Goal: Task Accomplishment & Management: Complete application form

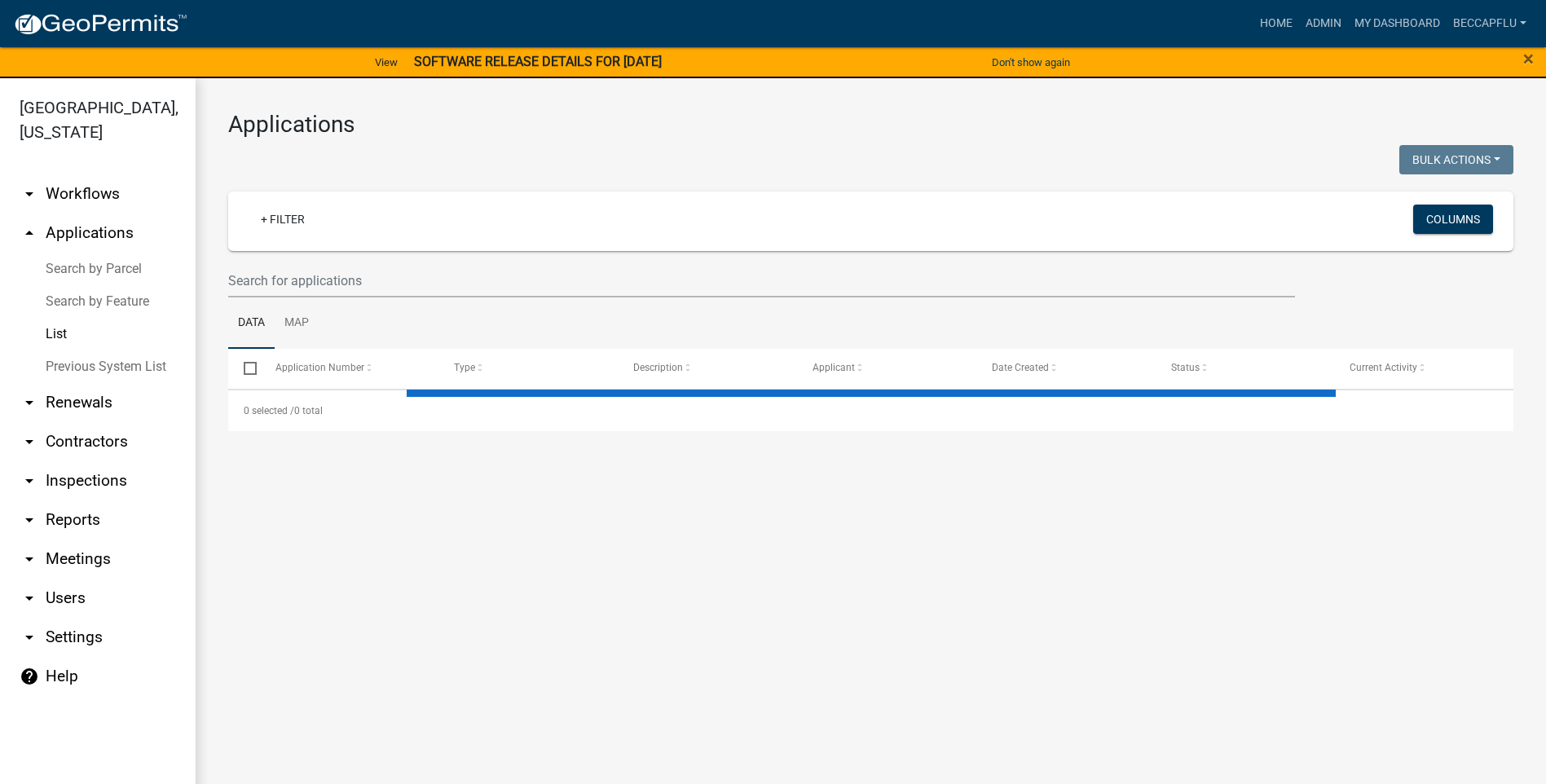
select select "3: 100"
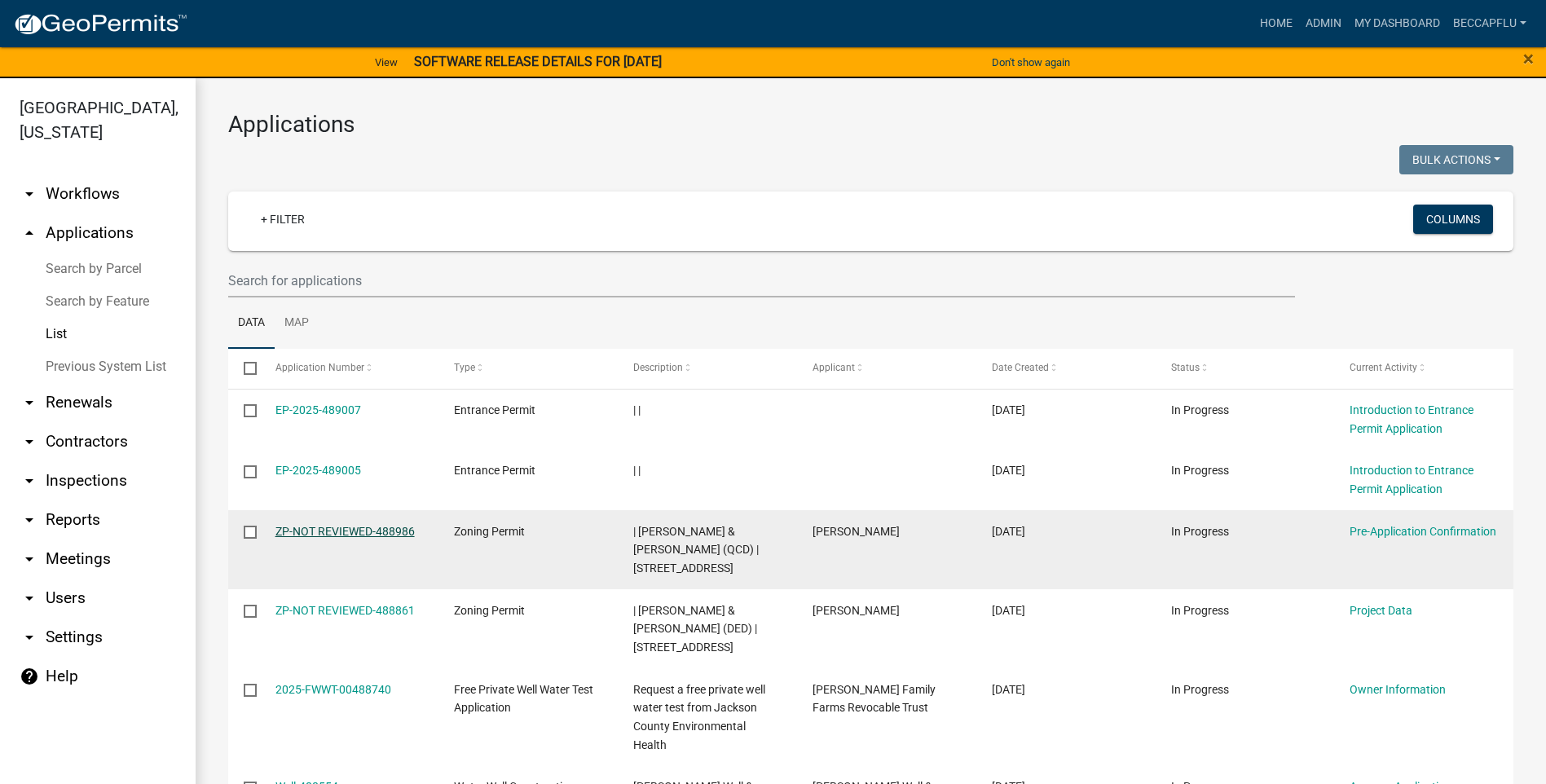
click at [376, 532] on link "ZP-NOT REVIEWED-488986" at bounding box center [344, 531] width 139 height 13
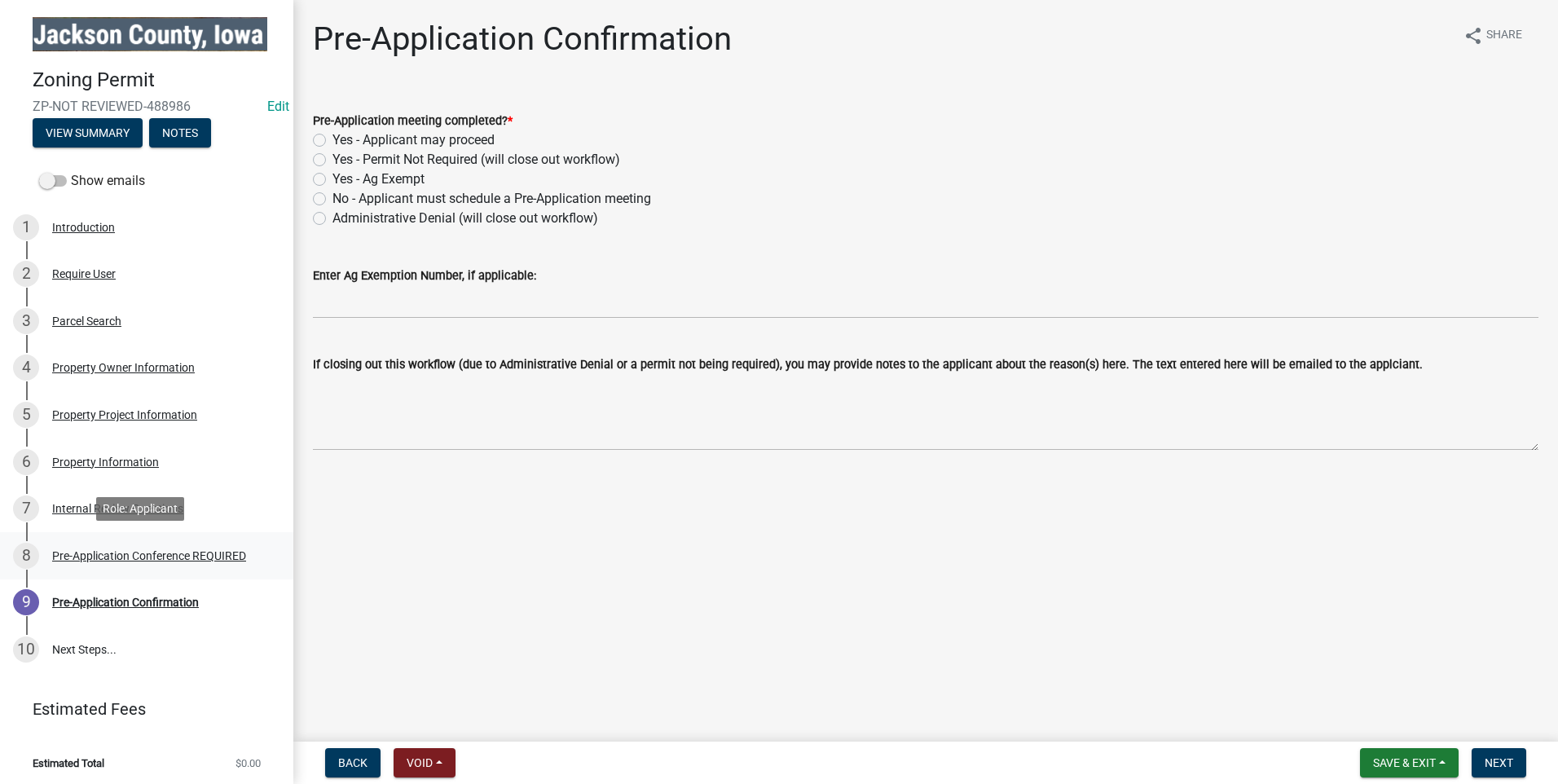
click at [156, 550] on div "Pre-Application Conference REQUIRED" at bounding box center [149, 556] width 194 height 11
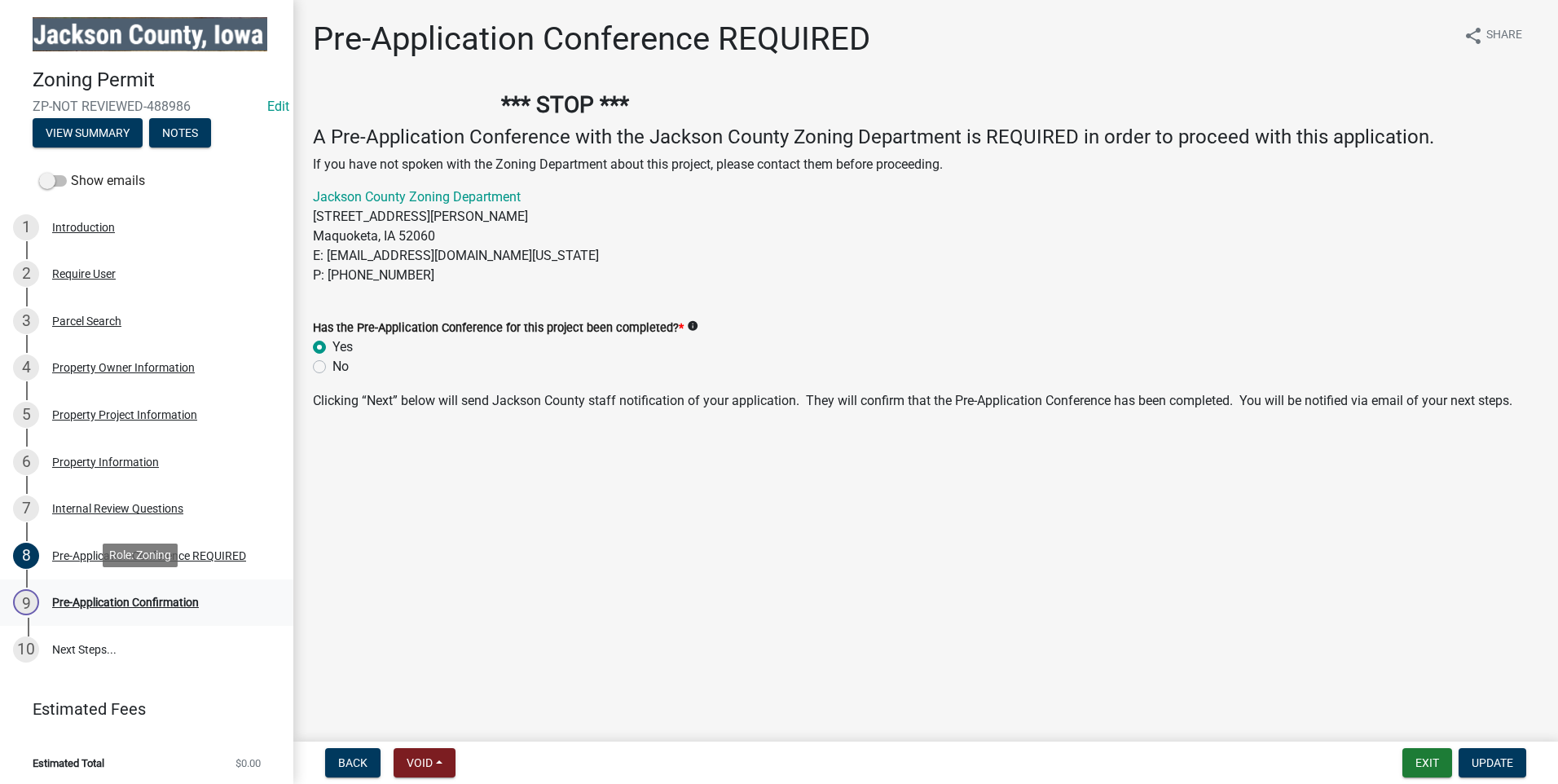
click at [114, 596] on div "Pre-Application Confirmation" at bounding box center [125, 602] width 146 height 11
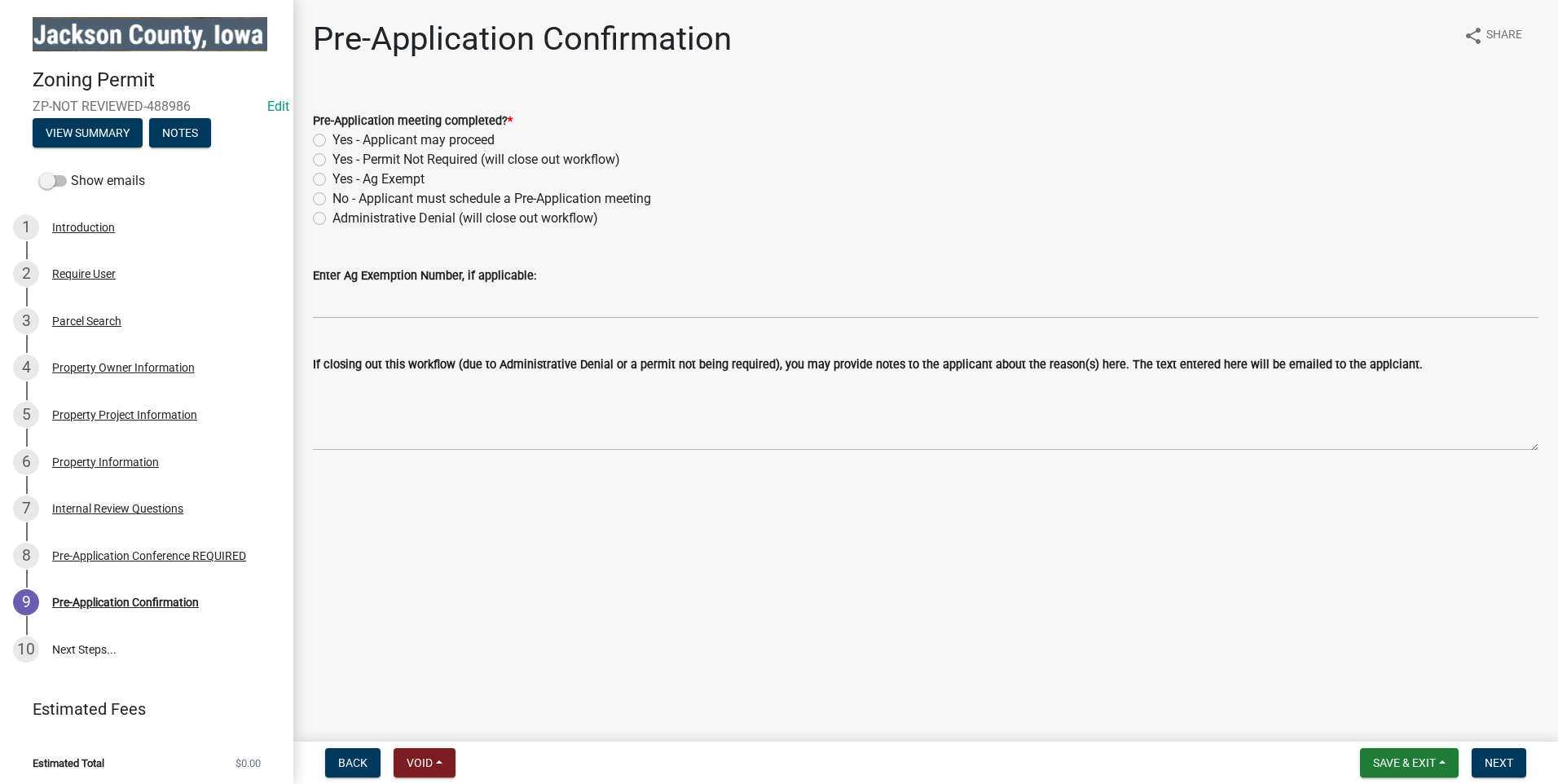
click at [332, 139] on label "Yes - Applicant may proceed" at bounding box center [413, 140] width 162 height 19
click at [332, 139] on input "Yes - Applicant may proceed" at bounding box center [338, 136] width 11 height 11
radio input "true"
click at [1501, 763] on span "Next" at bounding box center [1498, 763] width 29 height 13
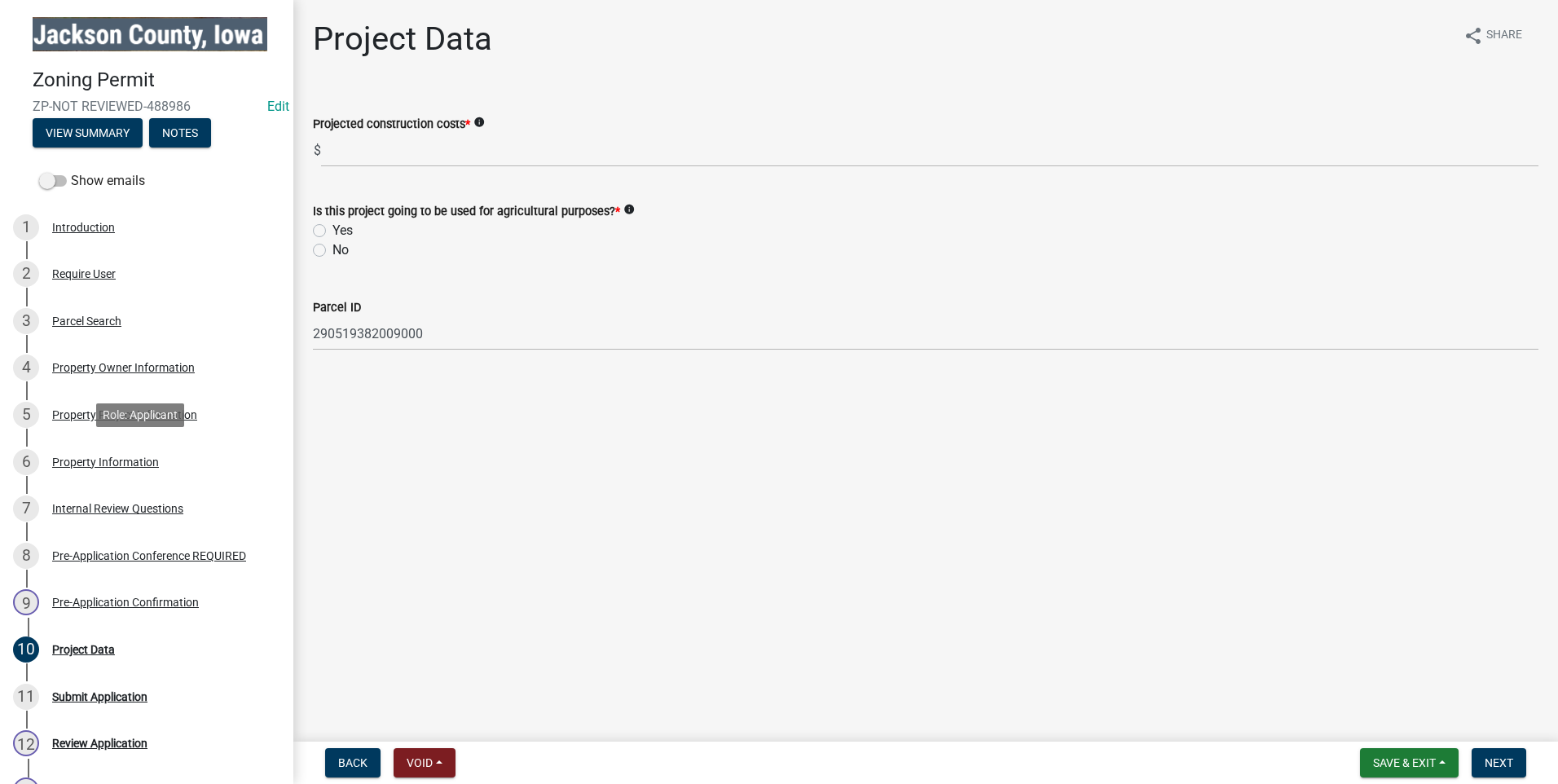
click at [121, 452] on div "6 Property Information" at bounding box center [140, 462] width 254 height 26
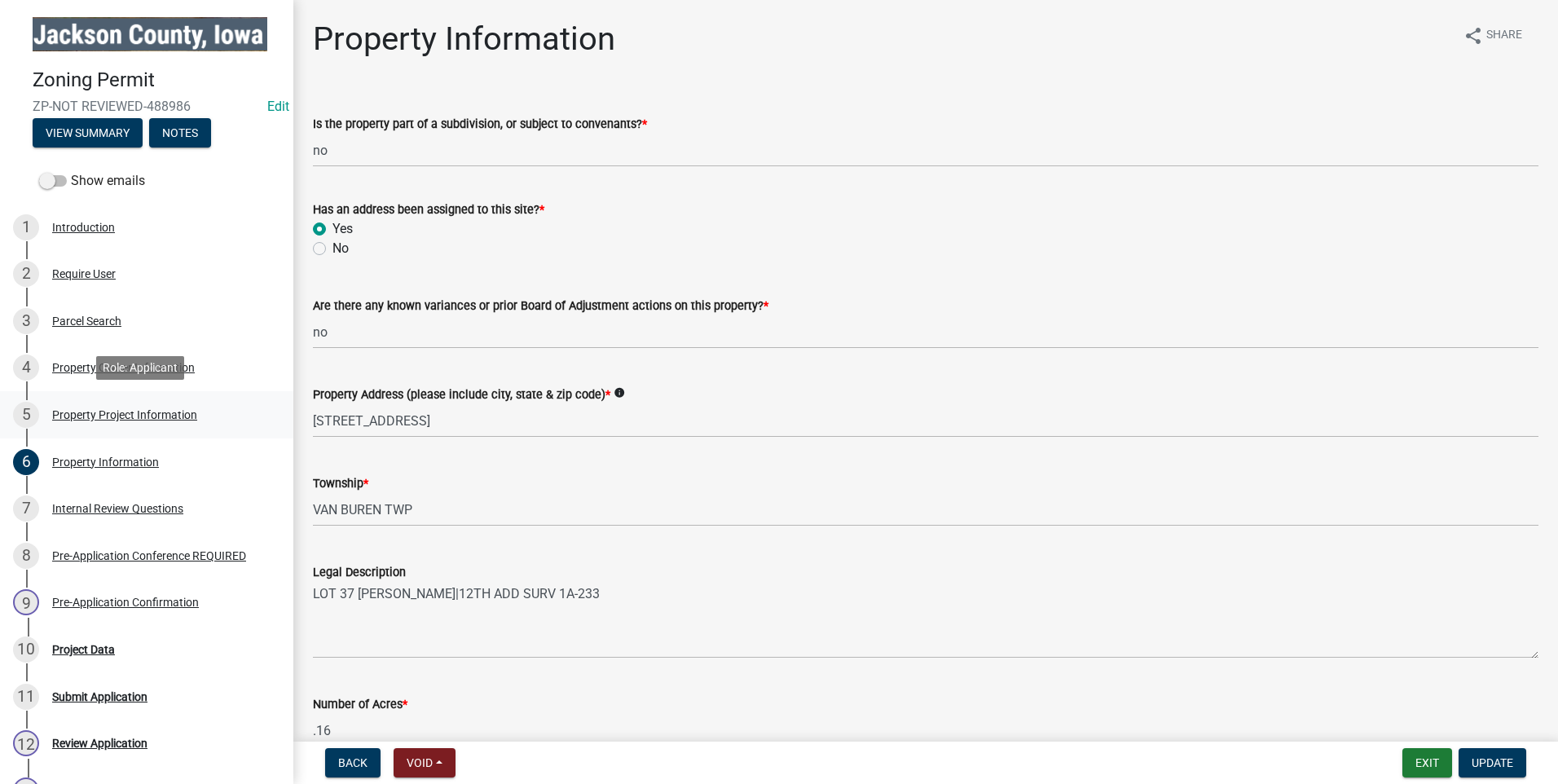
click at [146, 411] on div "Property Project Information" at bounding box center [125, 415] width 145 height 11
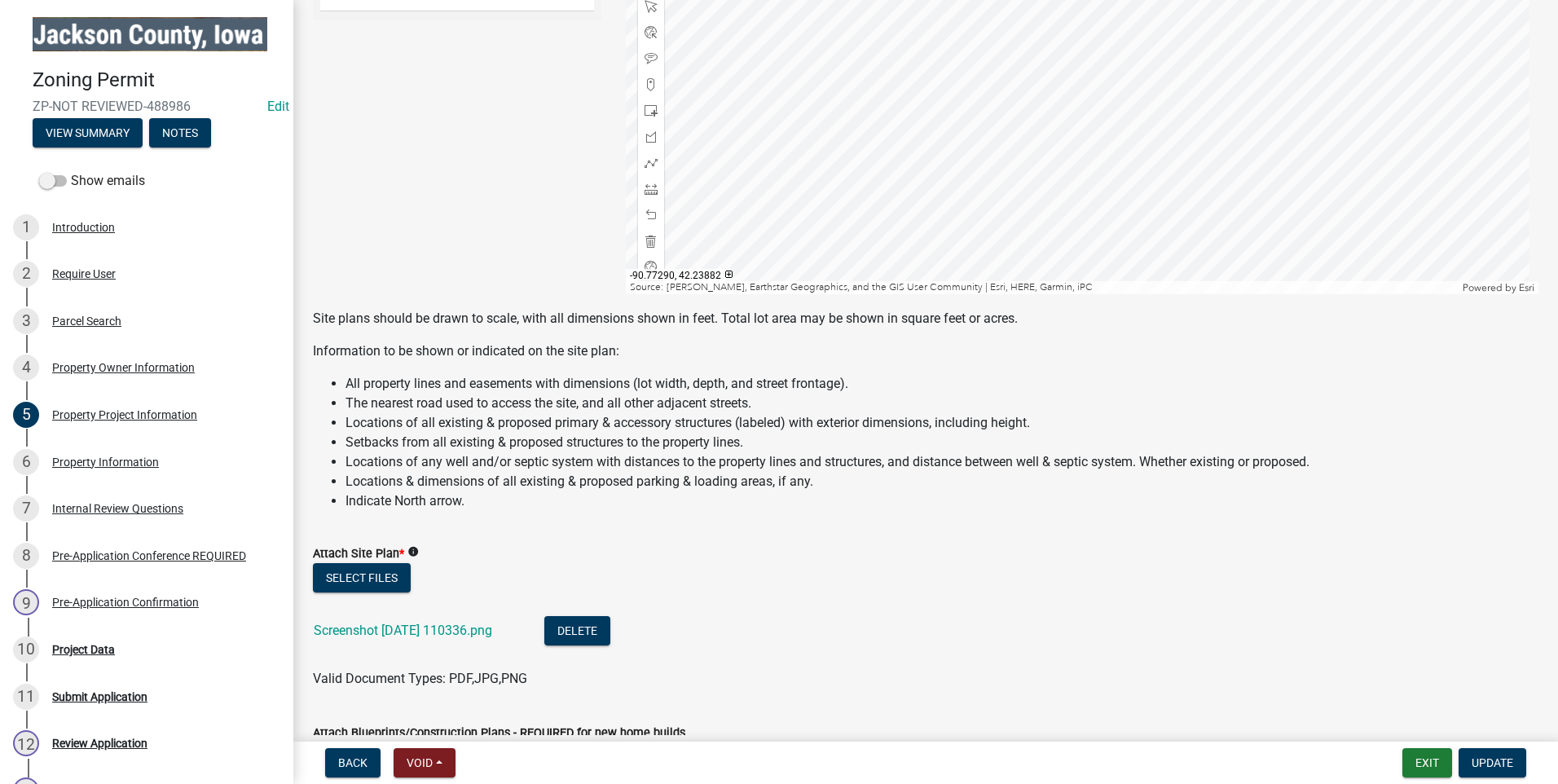
scroll to position [1222, 0]
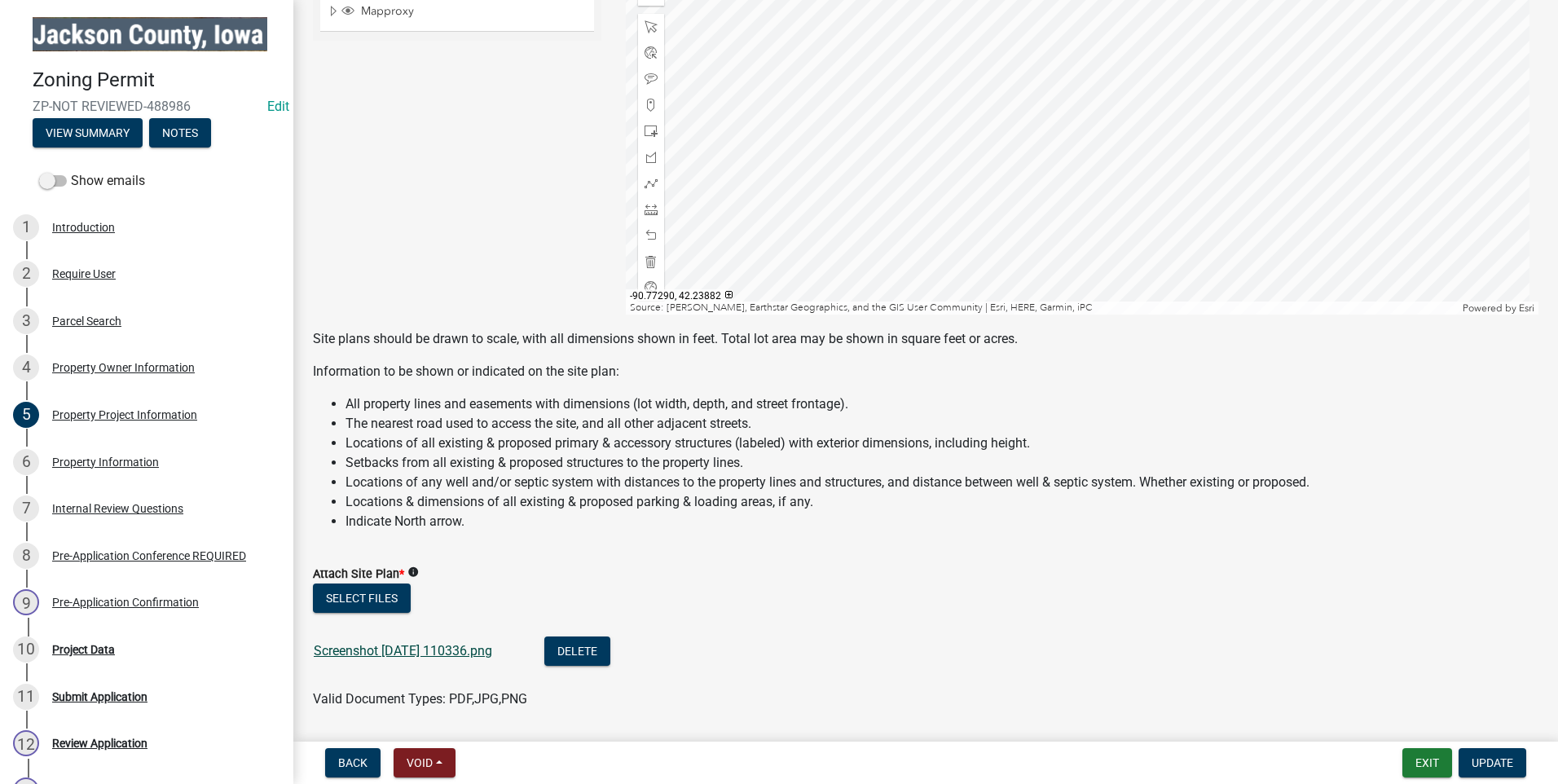
click at [471, 644] on link "Screenshot [DATE] 110336.png" at bounding box center [403, 651] width 179 height 16
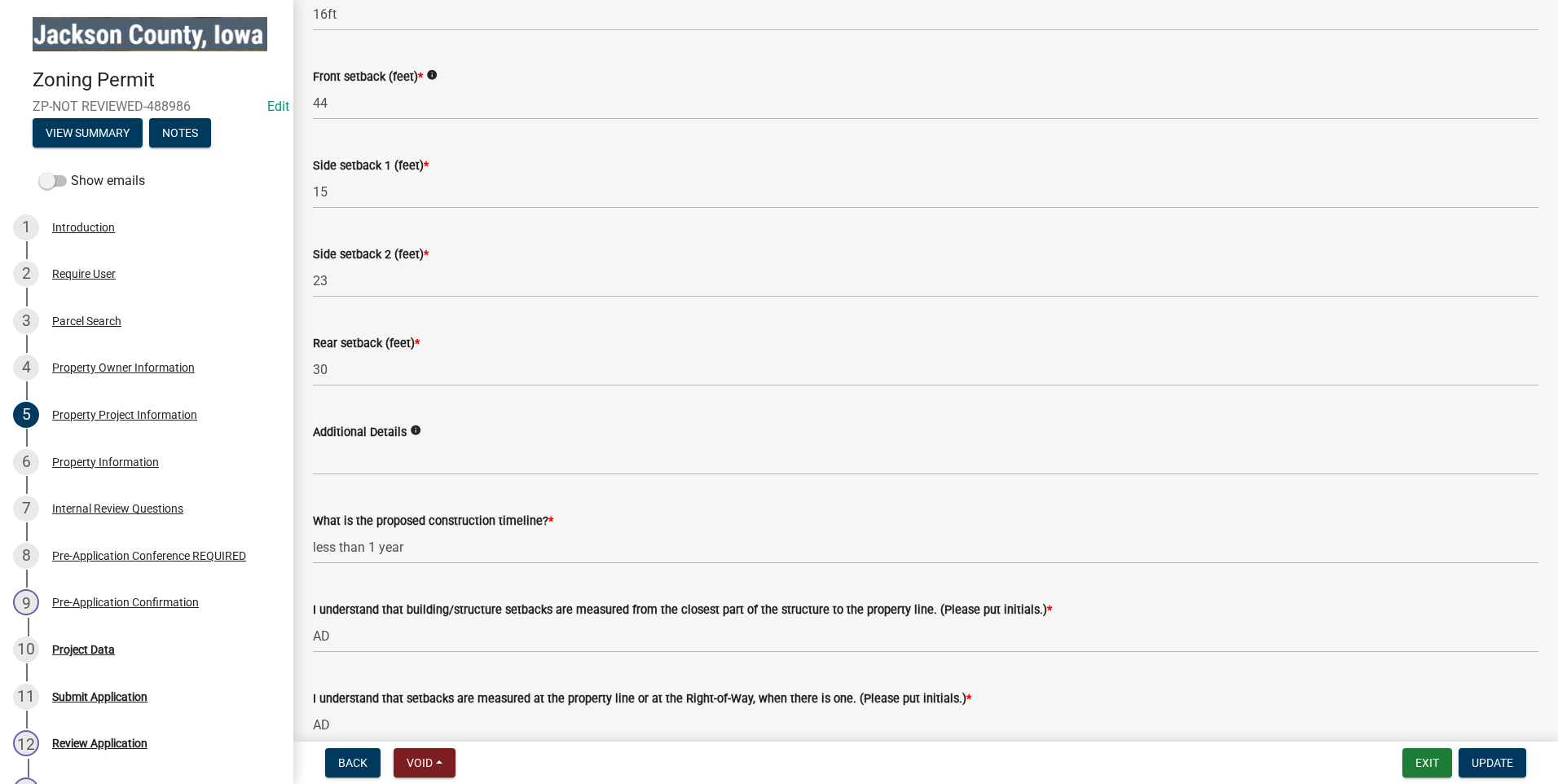
scroll to position [2372, 0]
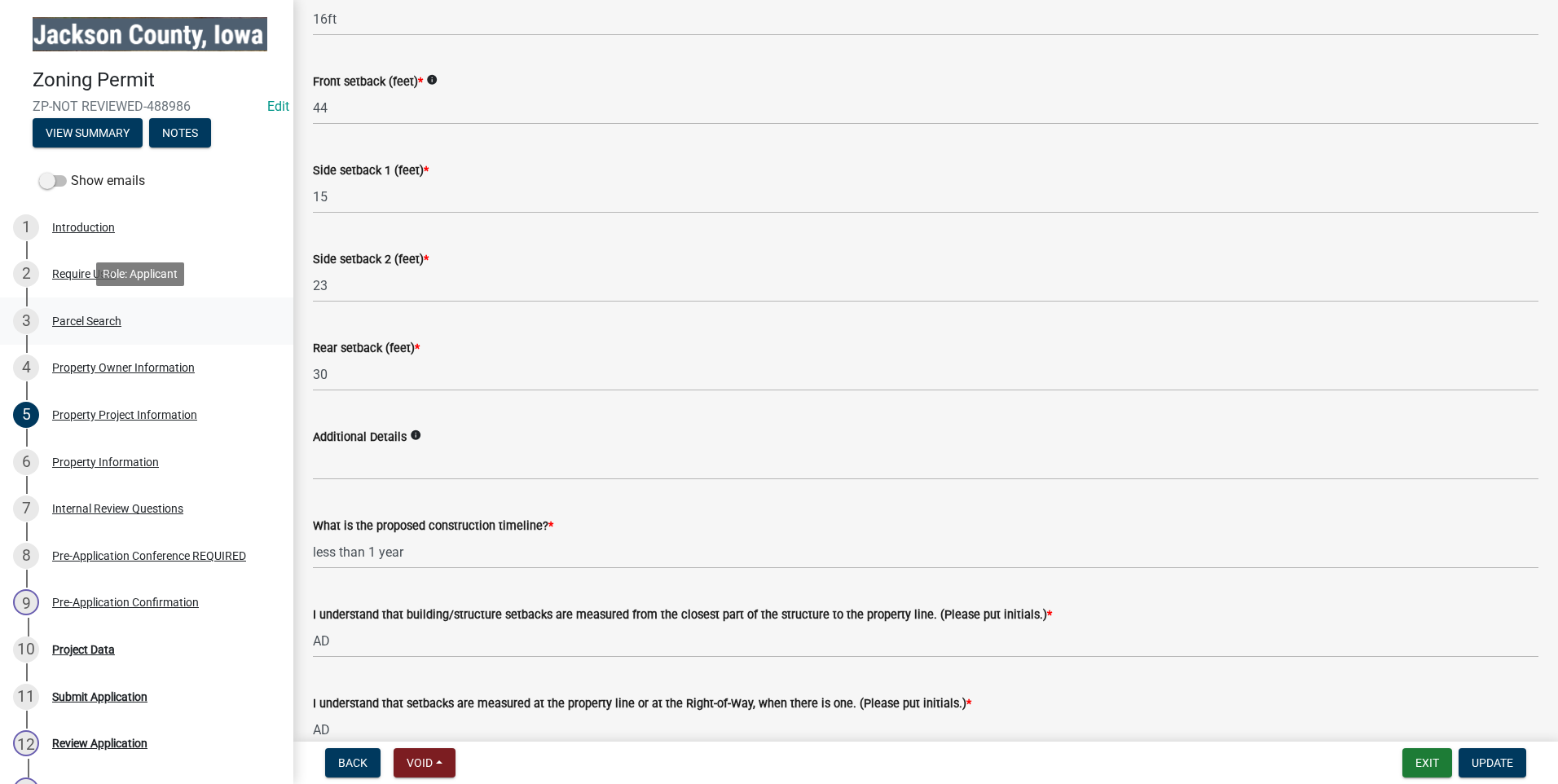
click at [101, 317] on div "Parcel Search" at bounding box center [87, 321] width 69 height 11
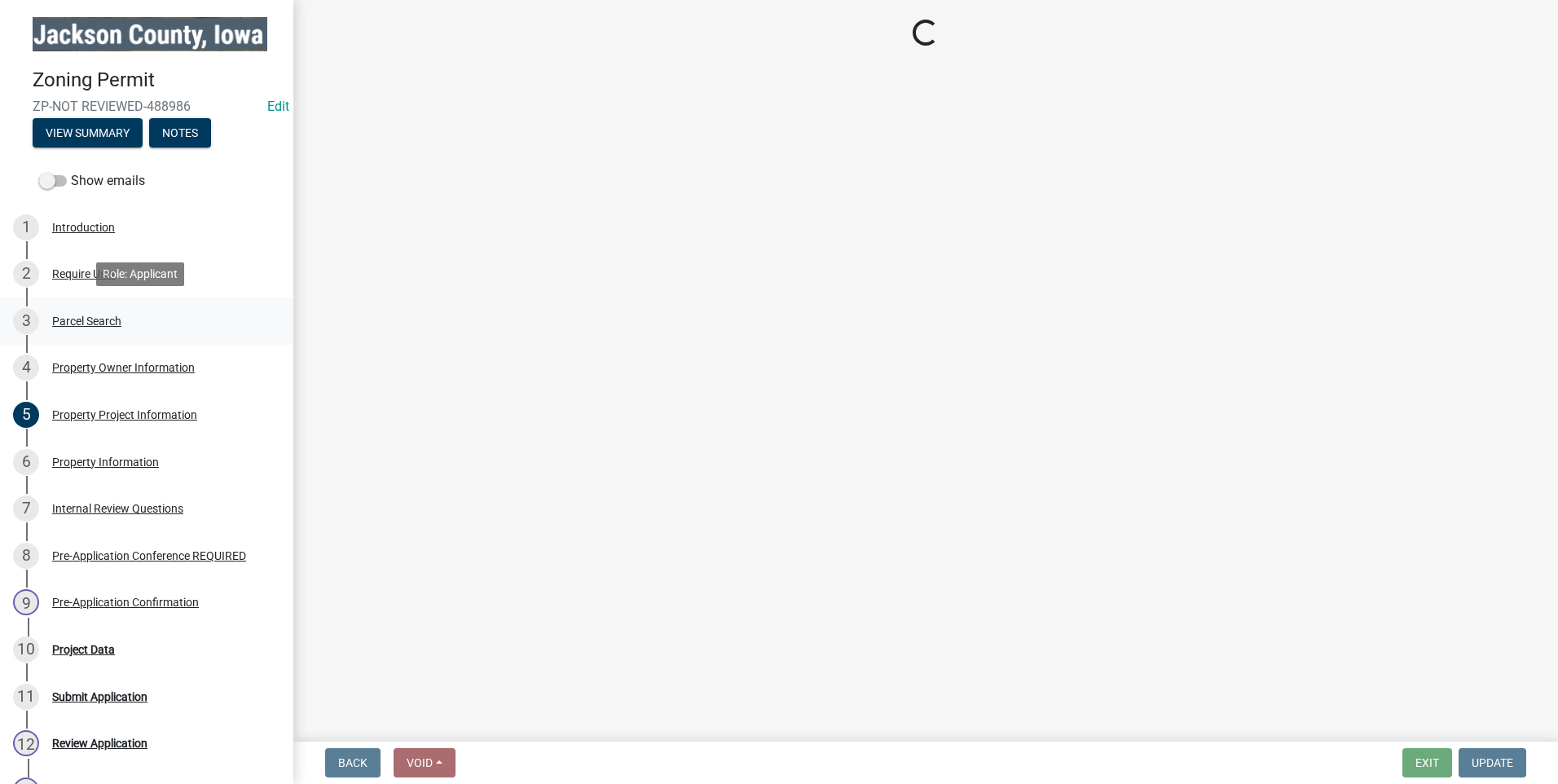
scroll to position [0, 0]
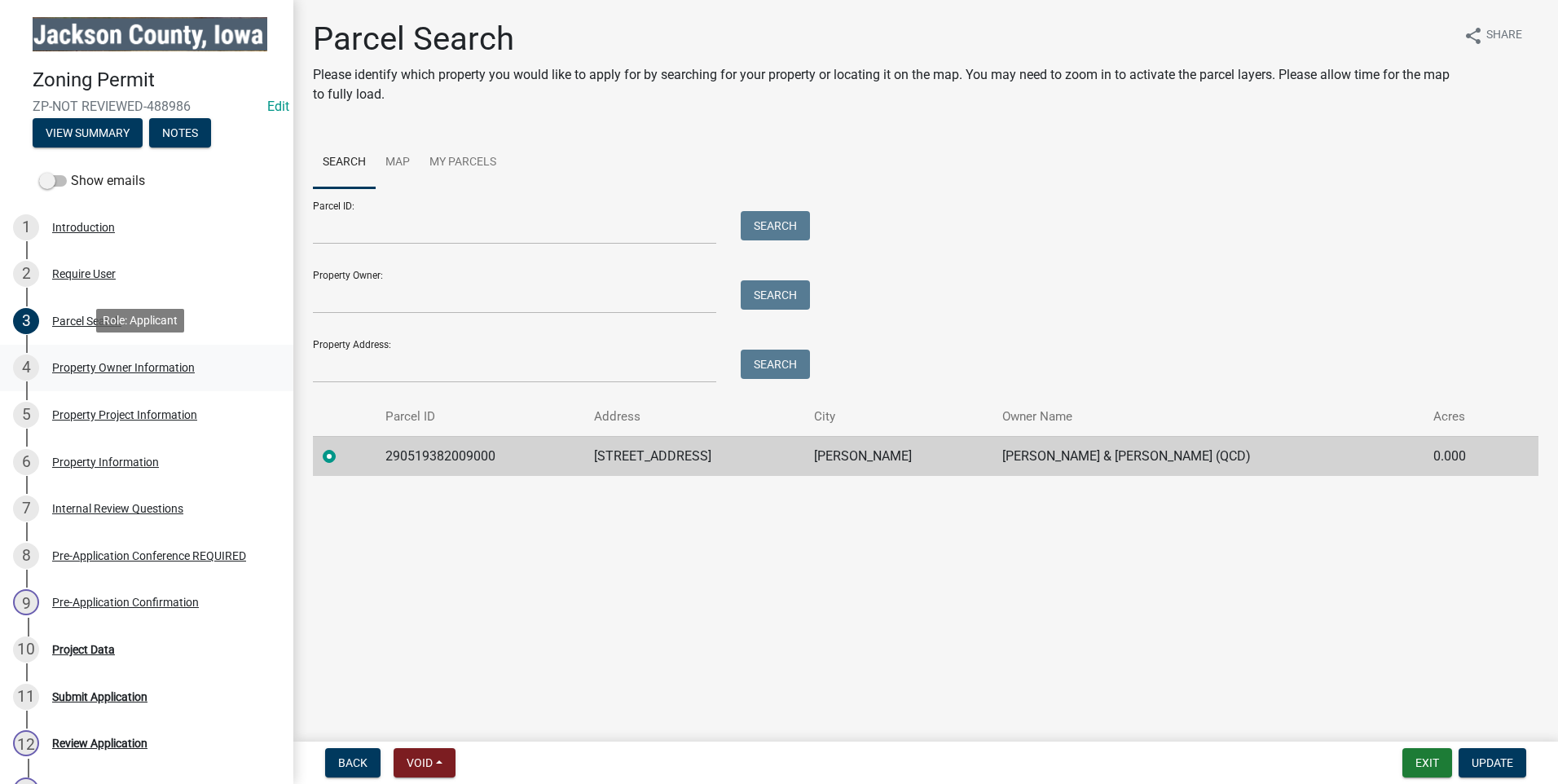
click at [76, 362] on div "Property Owner Information" at bounding box center [123, 367] width 143 height 11
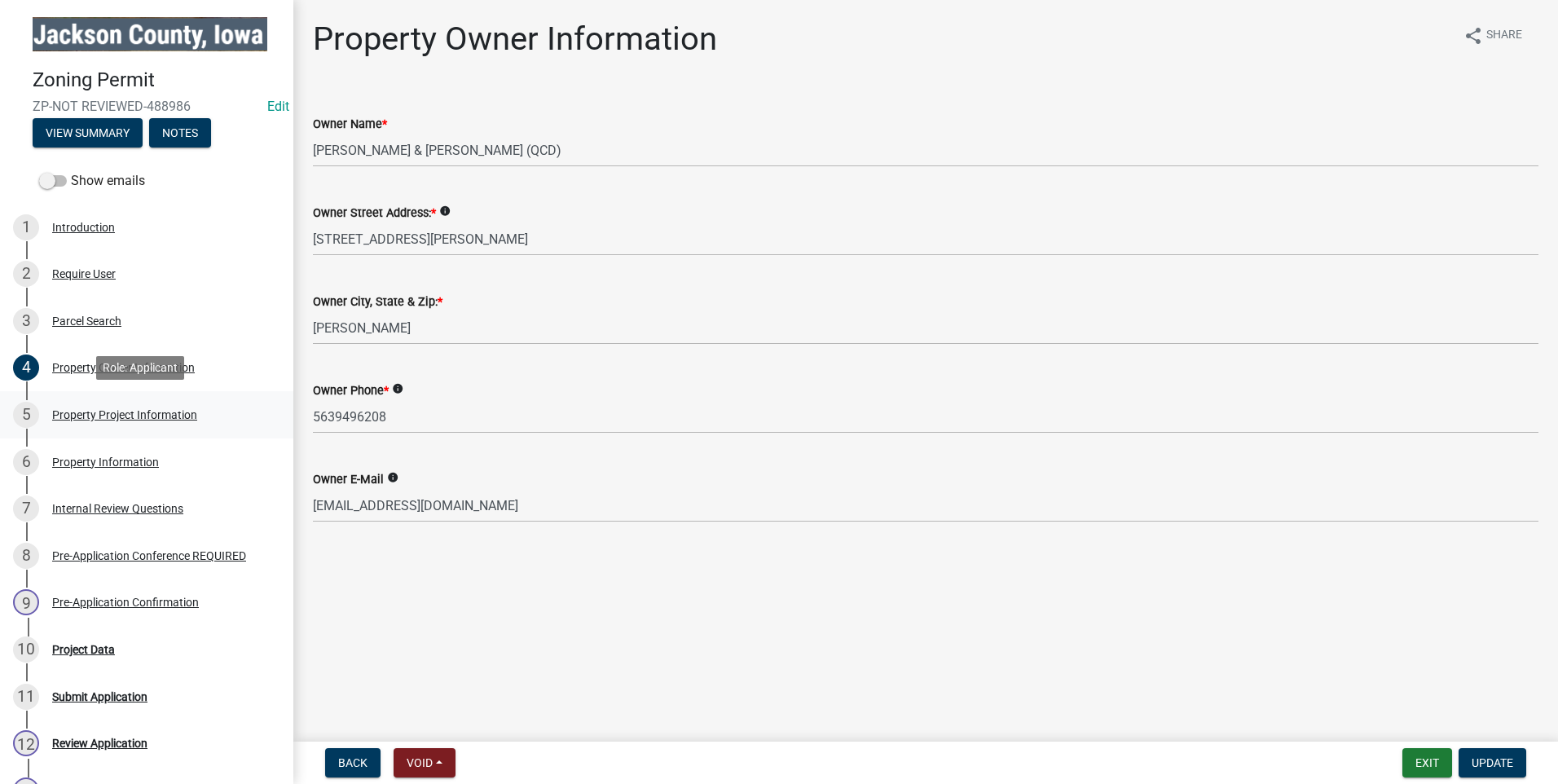
click at [111, 413] on div "Property Project Information" at bounding box center [125, 415] width 145 height 11
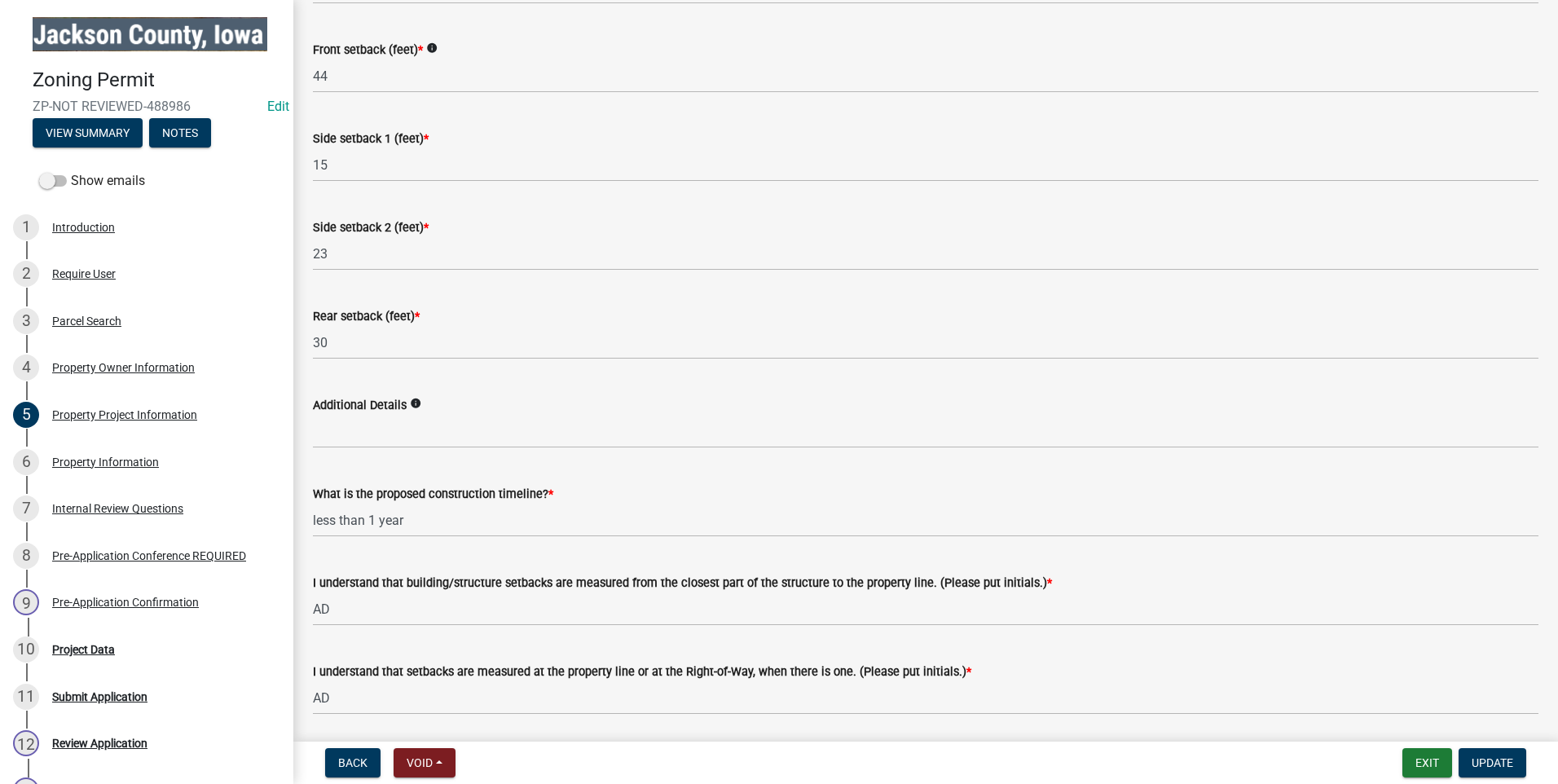
scroll to position [2453, 0]
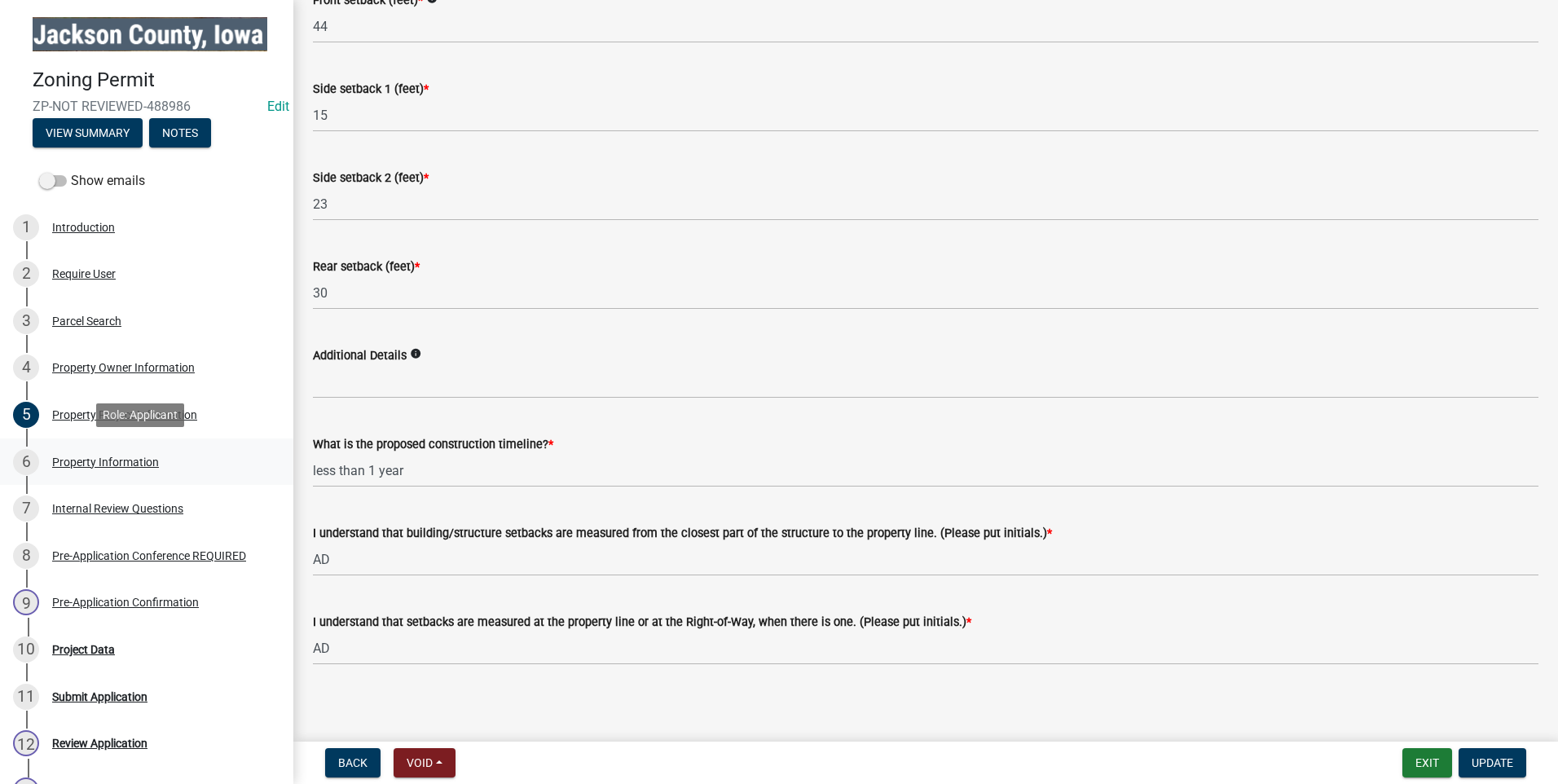
click at [103, 459] on div "Property Information" at bounding box center [106, 462] width 107 height 11
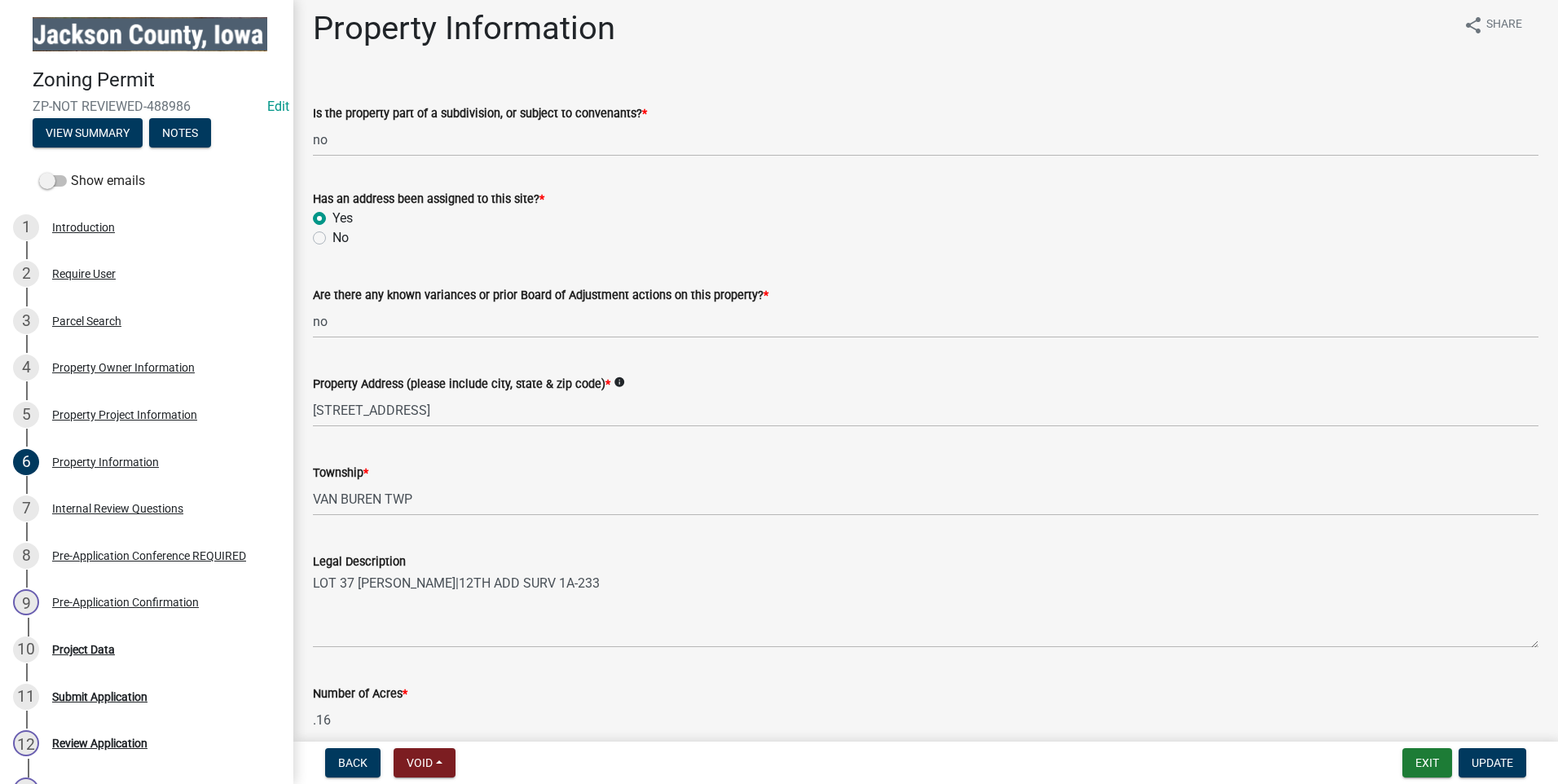
scroll to position [0, 0]
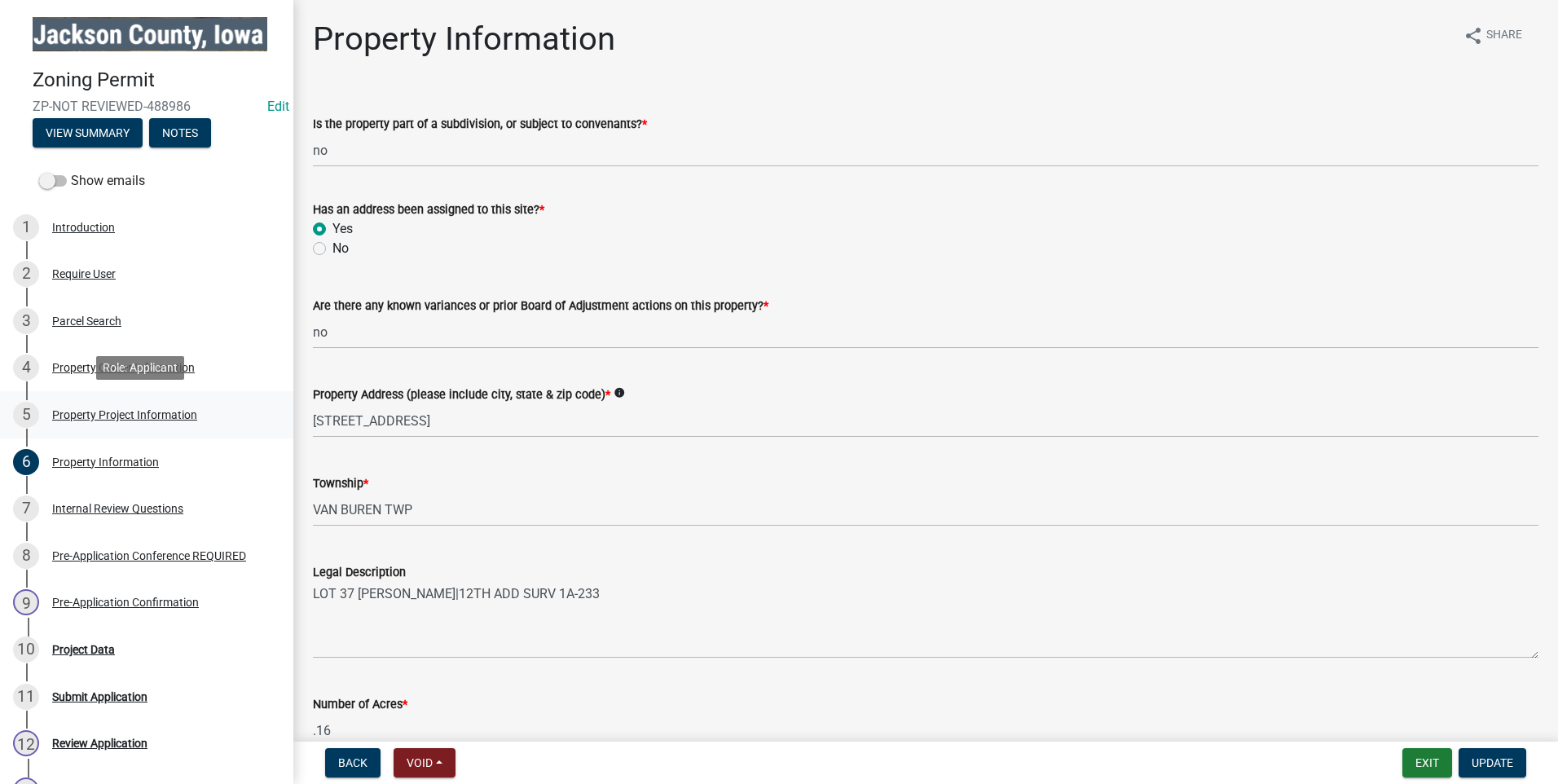
click at [143, 415] on div "Property Project Information" at bounding box center [125, 415] width 145 height 11
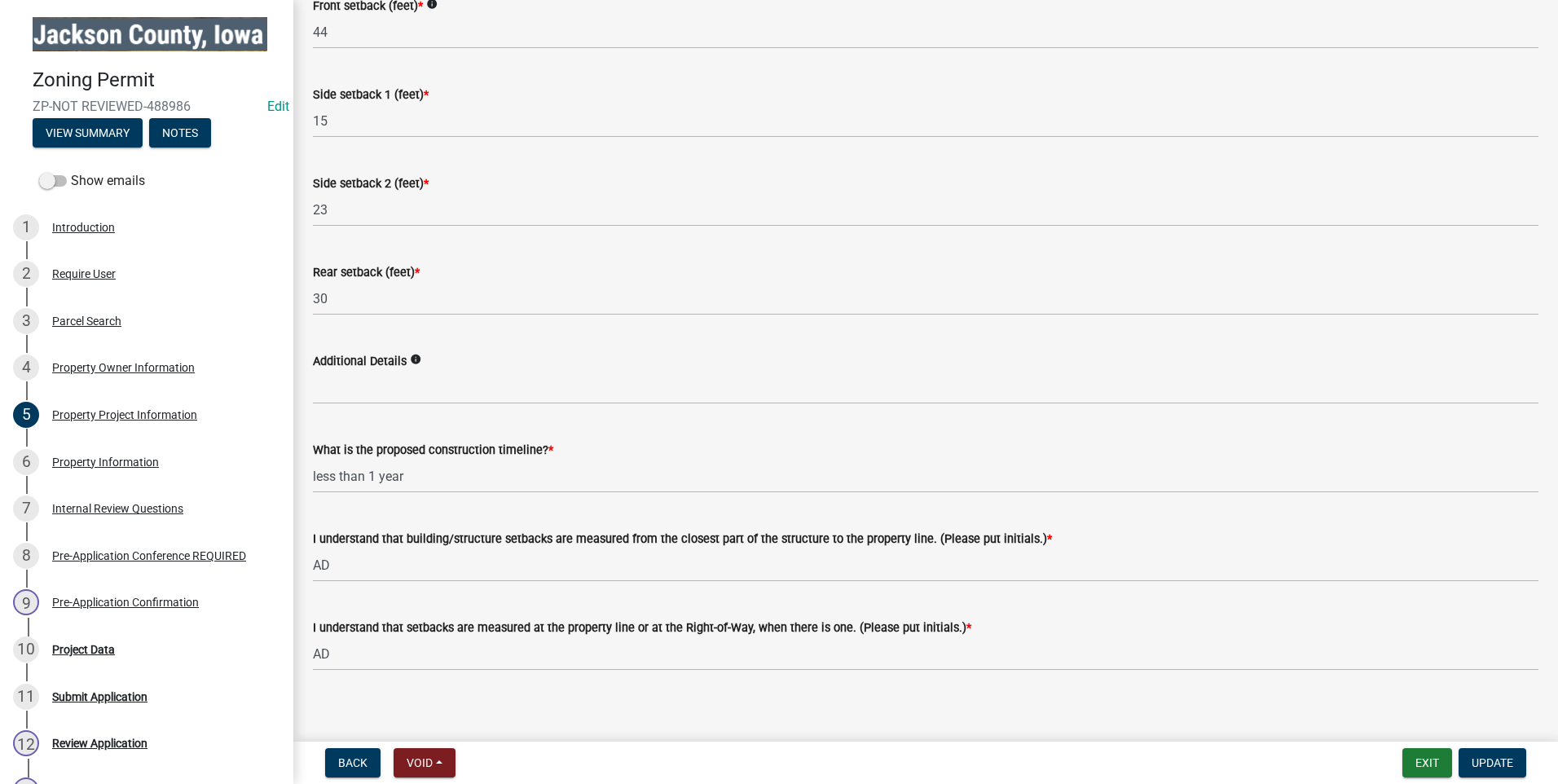
scroll to position [2453, 0]
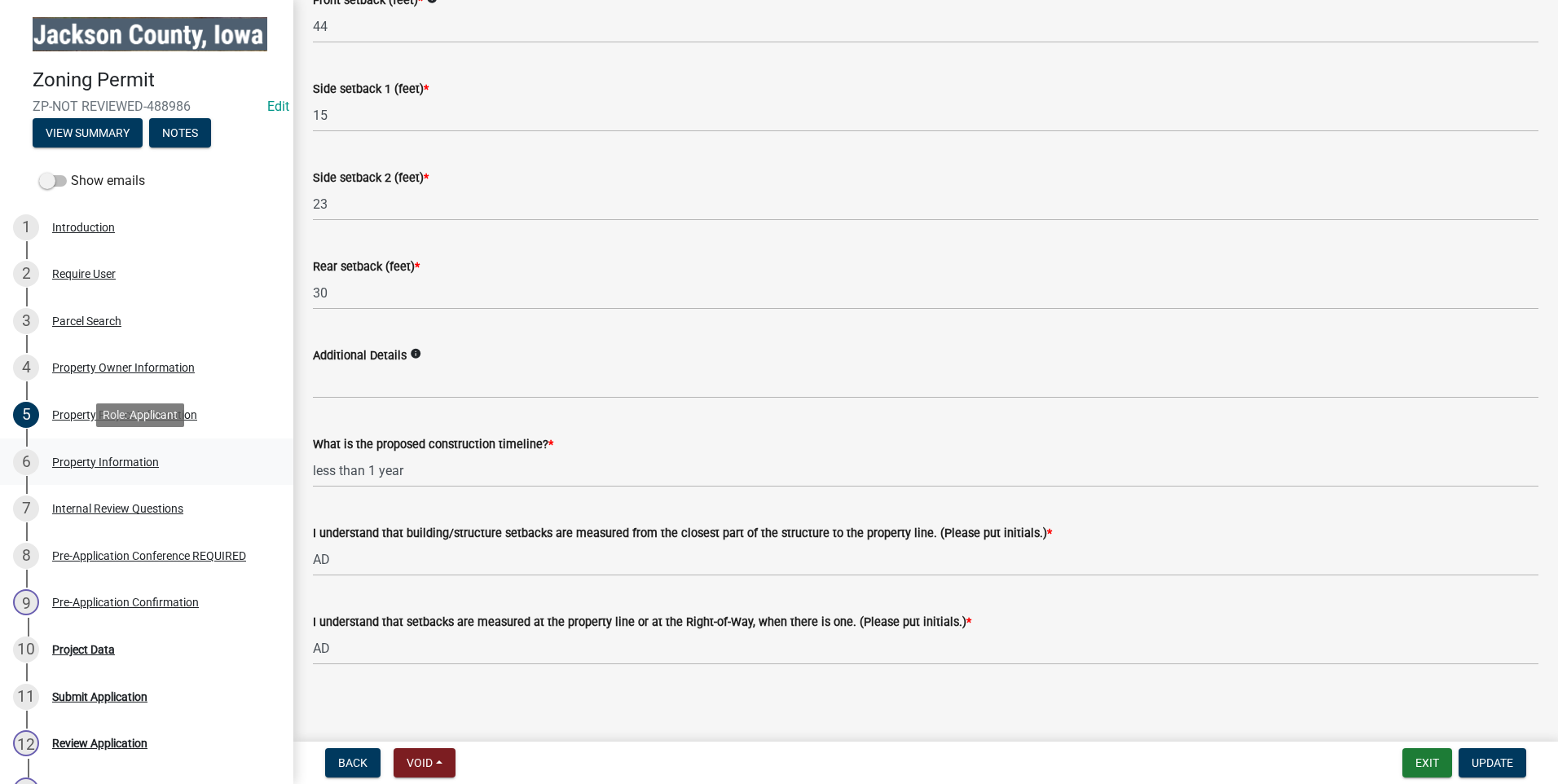
click at [137, 456] on div "Property Information" at bounding box center [106, 462] width 107 height 11
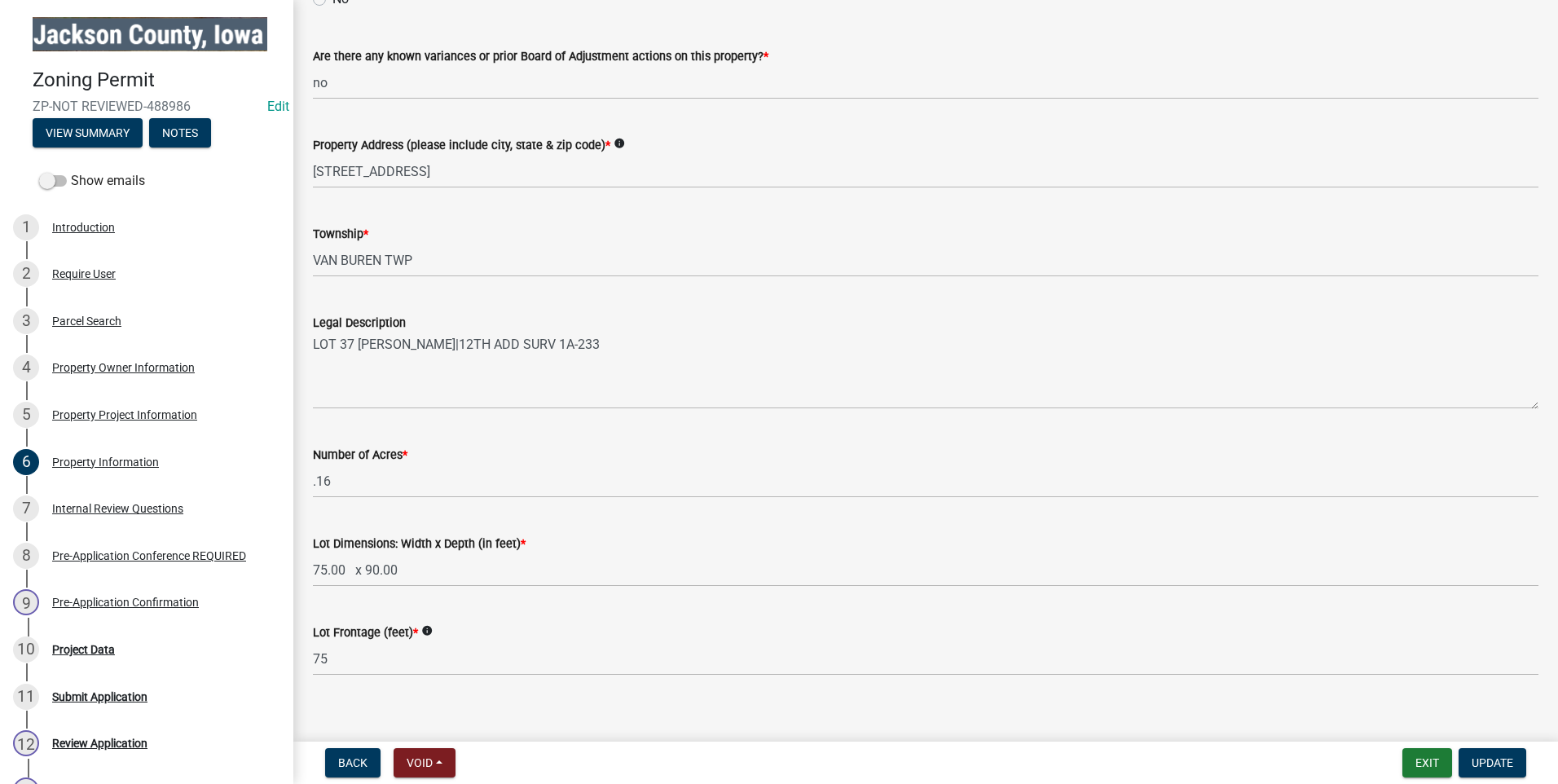
scroll to position [267, 0]
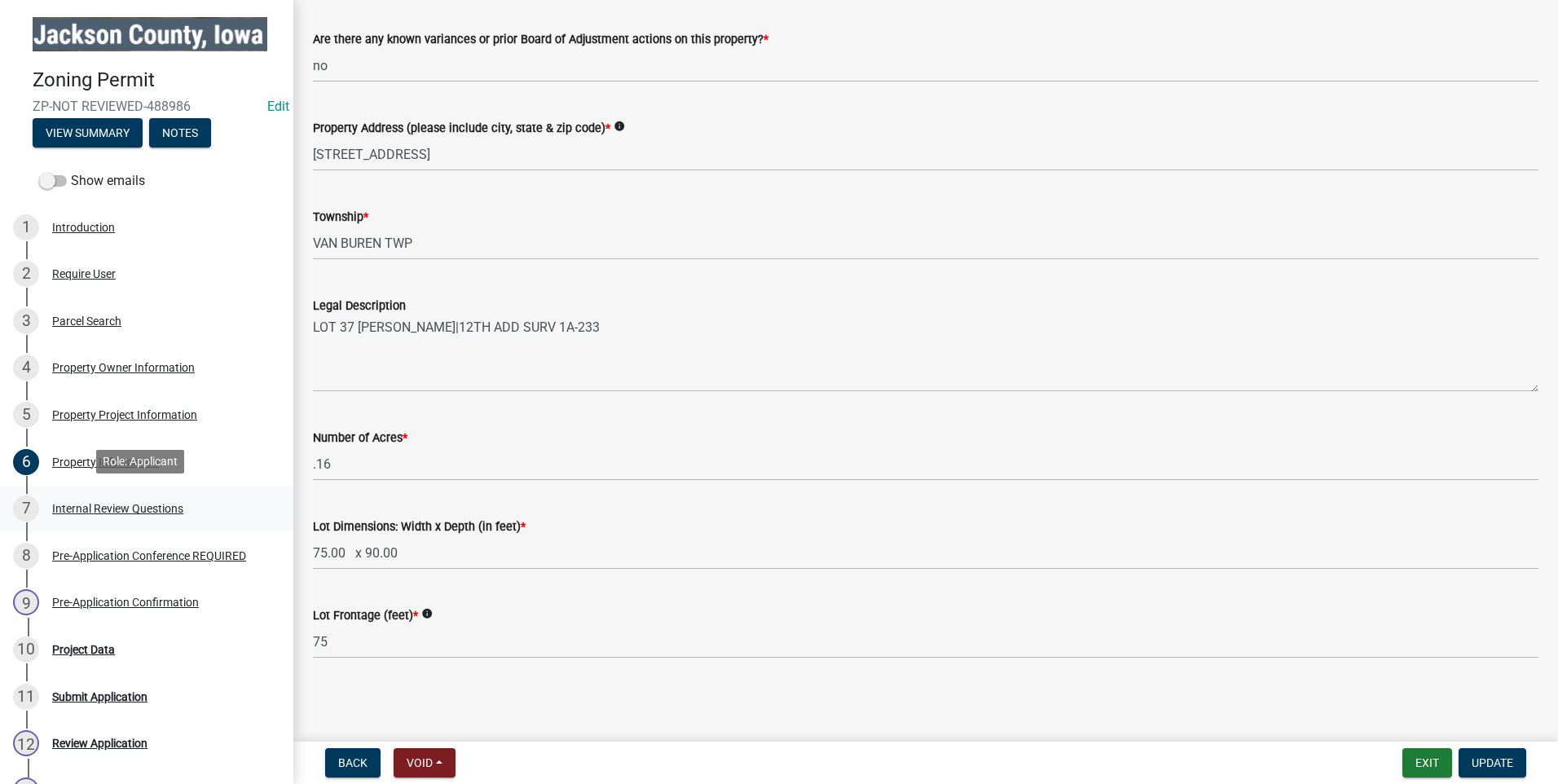
click at [162, 505] on div "Internal Review Questions" at bounding box center [118, 508] width 132 height 11
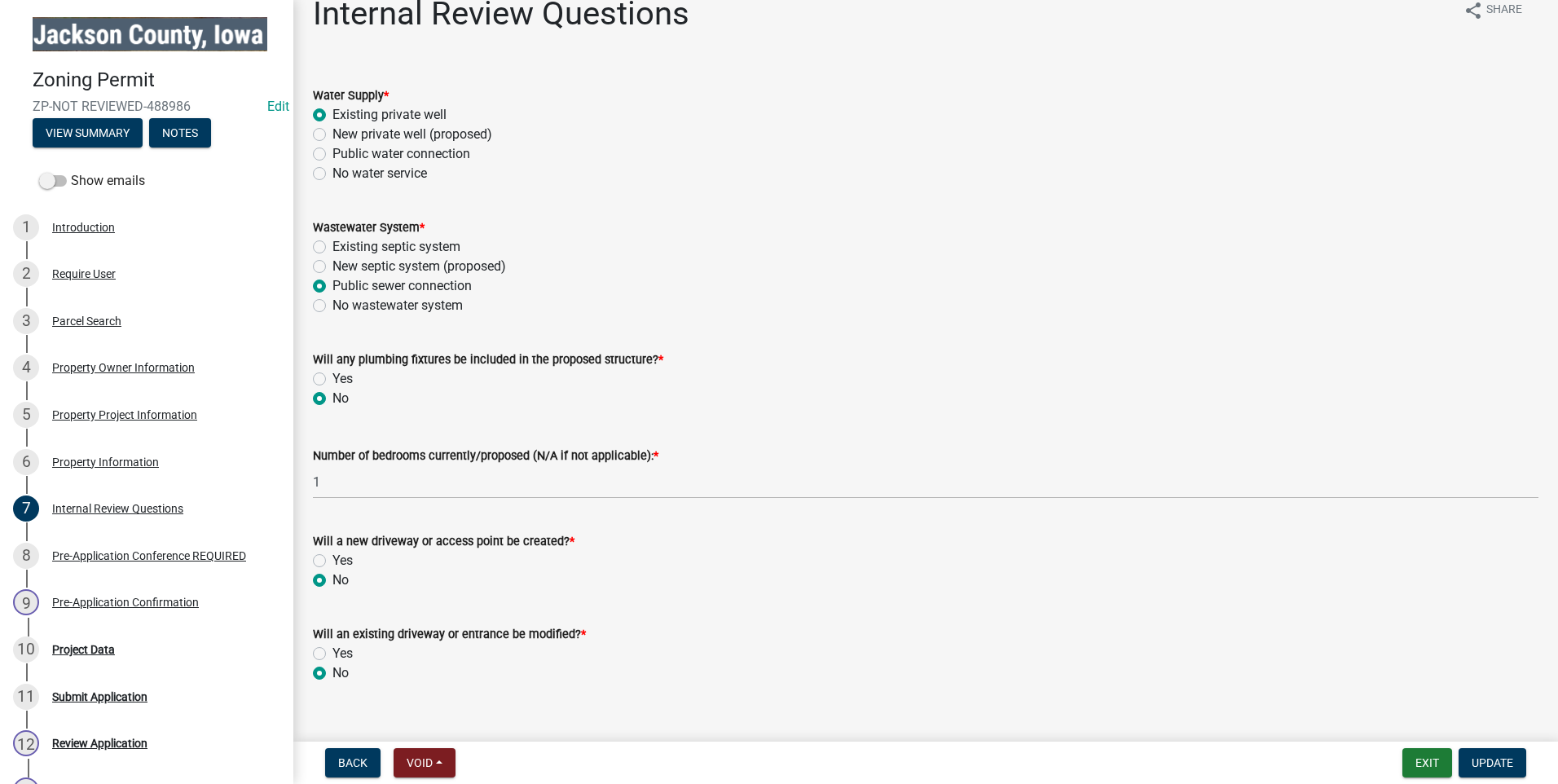
scroll to position [52, 0]
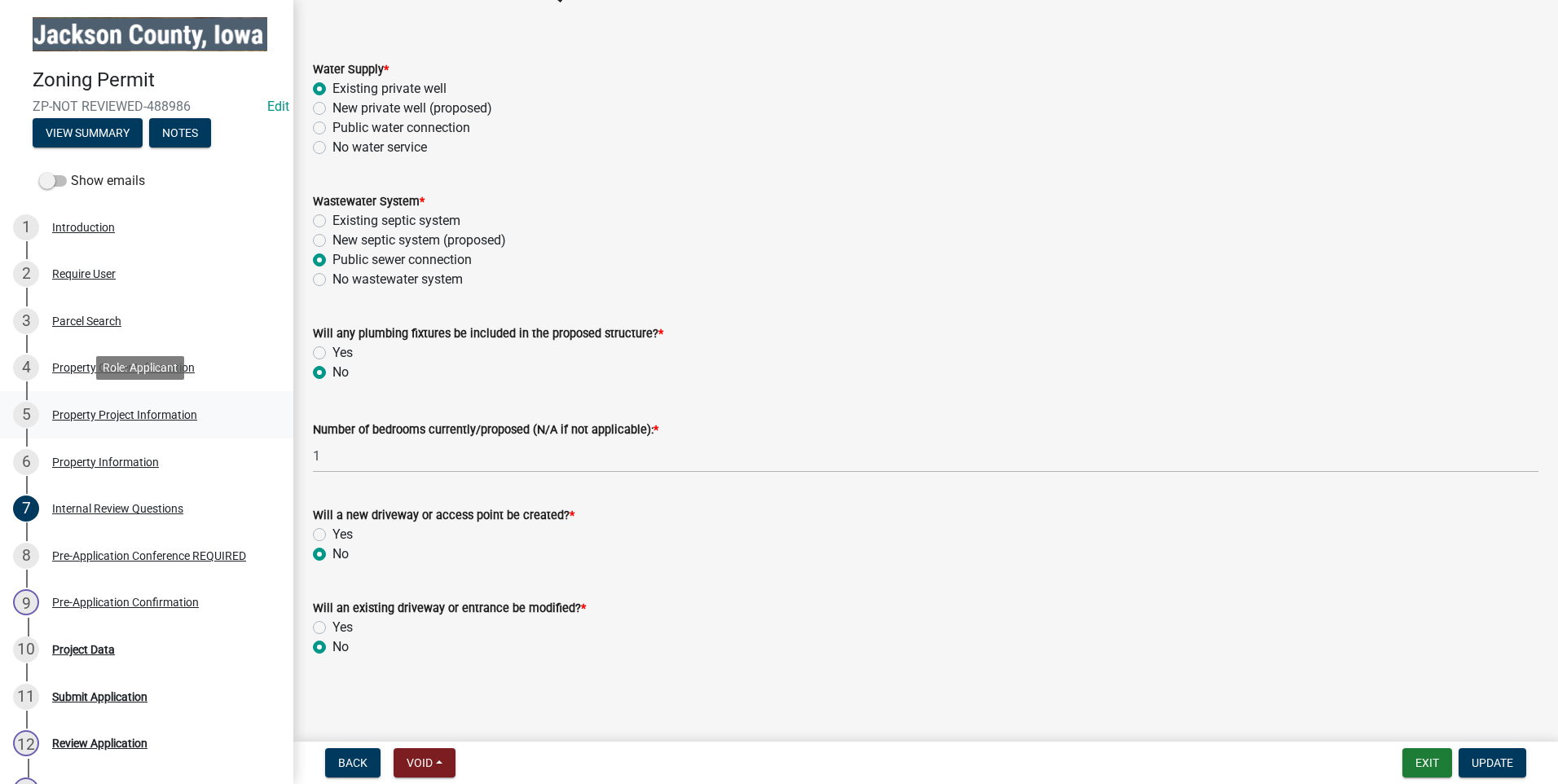
click at [110, 409] on div "Property Project Information" at bounding box center [125, 415] width 145 height 11
